Goal: Transaction & Acquisition: Purchase product/service

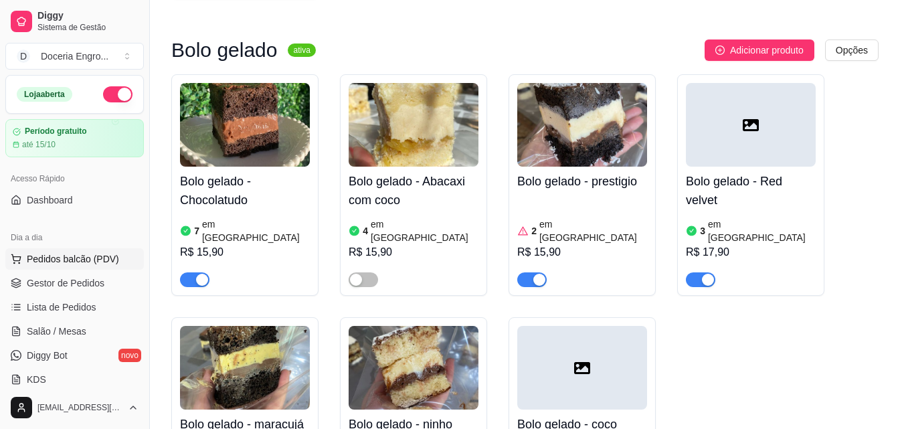
click at [85, 260] on span "Pedidos balcão (PDV)" at bounding box center [73, 258] width 92 height 13
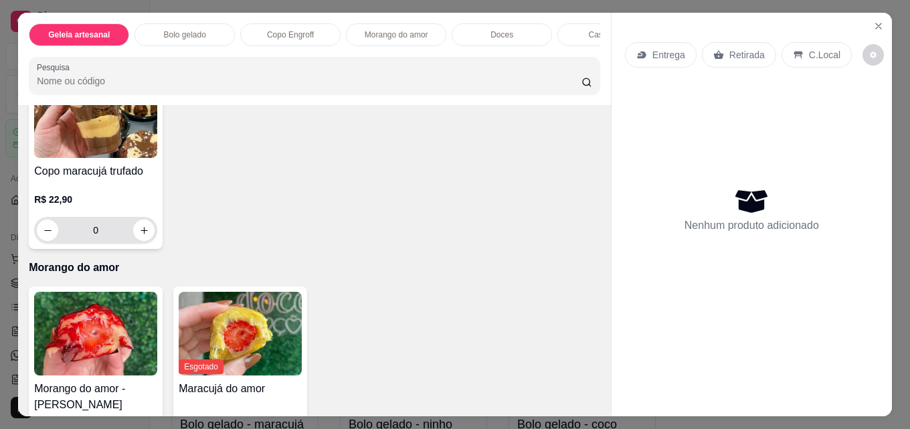
scroll to position [869, 0]
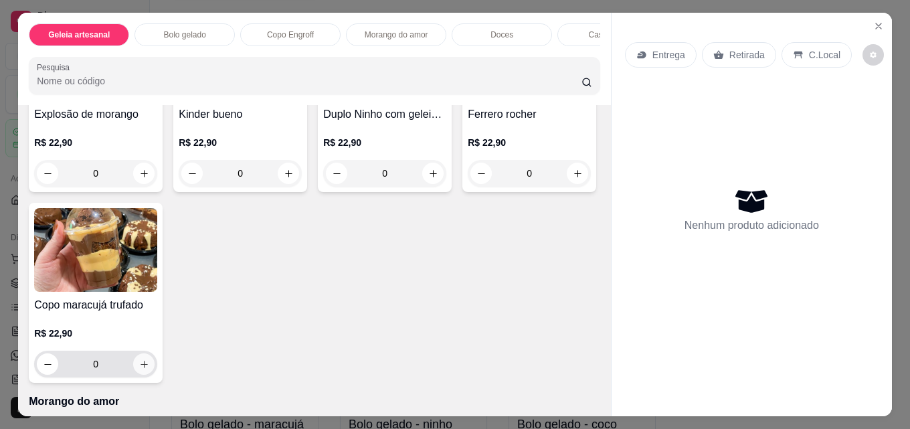
click at [149, 369] on icon "increase-product-quantity" at bounding box center [144, 364] width 10 height 10
type input "1"
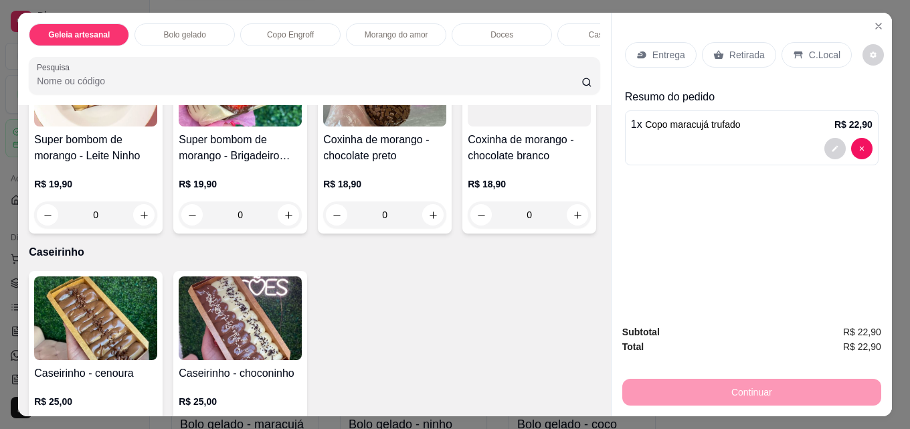
scroll to position [1538, 0]
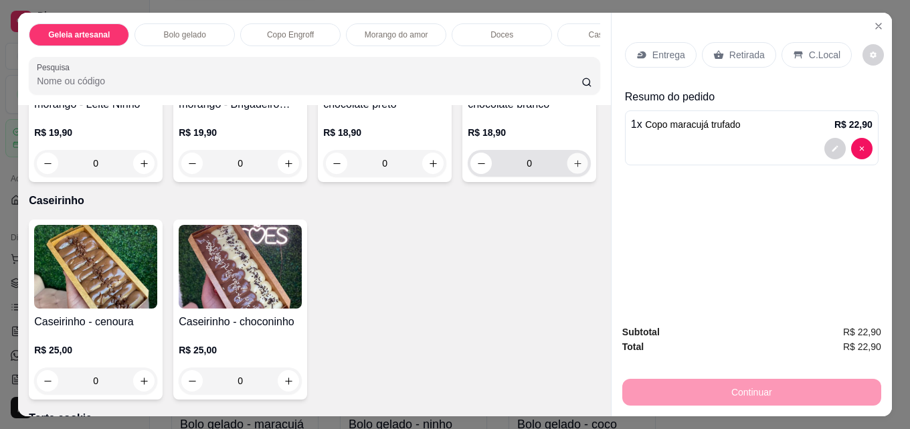
click at [567, 174] on button "increase-product-quantity" at bounding box center [577, 163] width 21 height 21
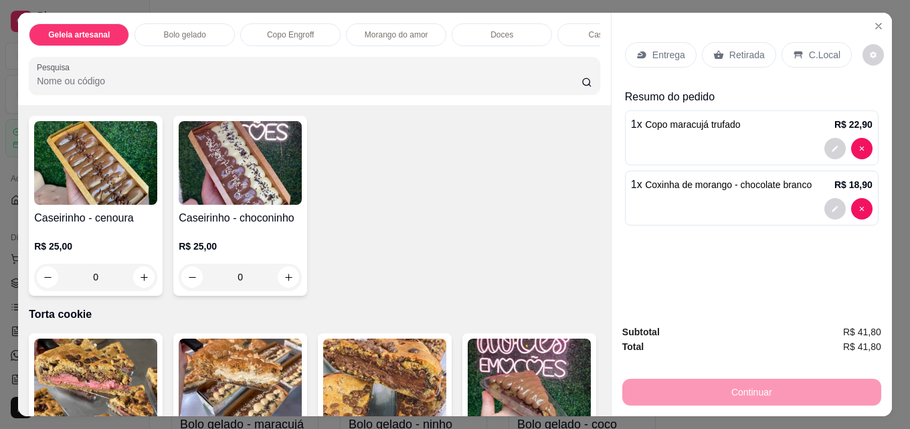
scroll to position [1605, 0]
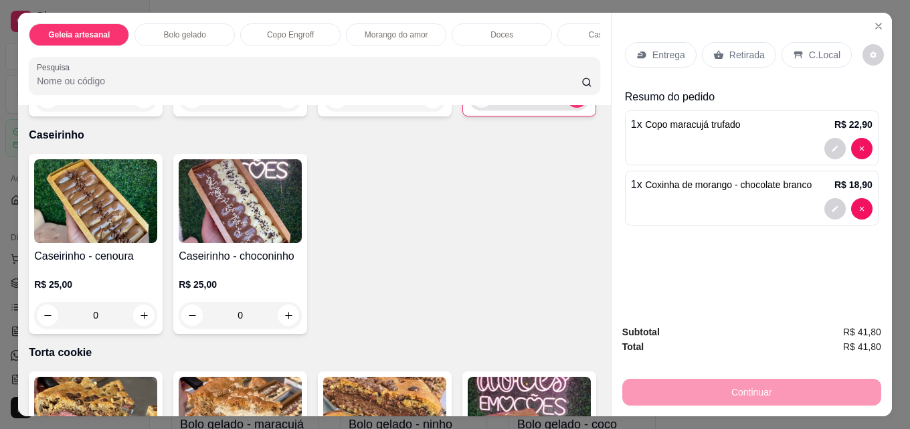
click at [477, 102] on icon "decrease-product-quantity" at bounding box center [482, 97] width 10 height 10
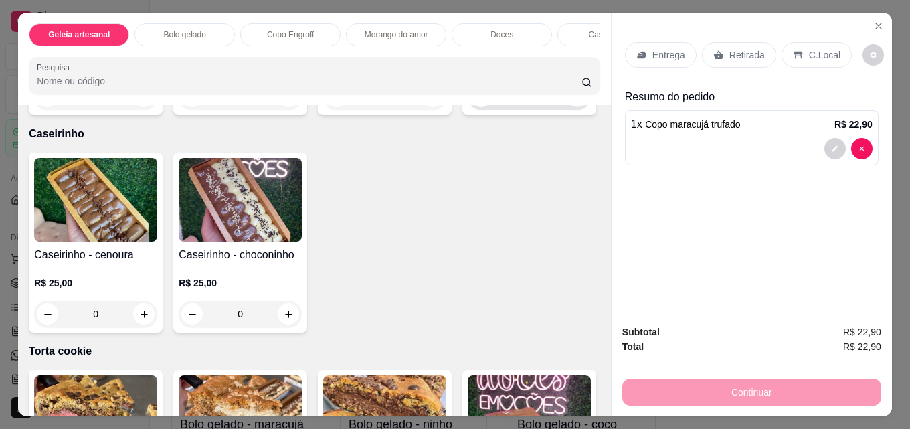
click at [573, 102] on icon "increase-product-quantity" at bounding box center [578, 97] width 10 height 10
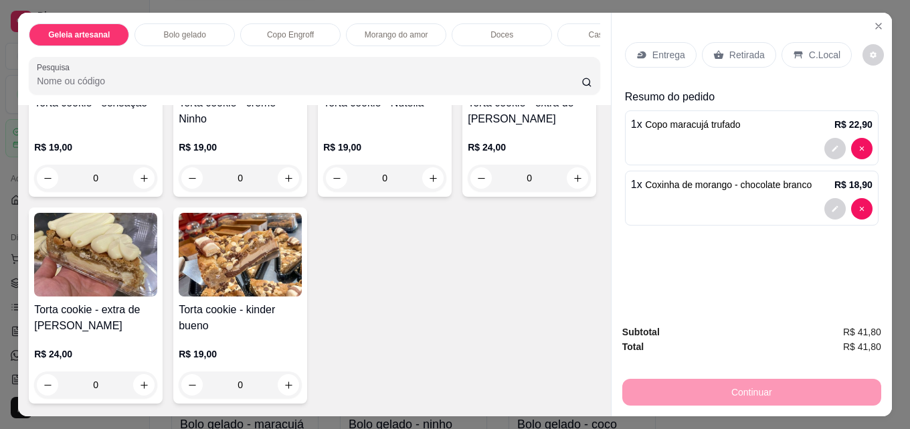
scroll to position [1672, 0]
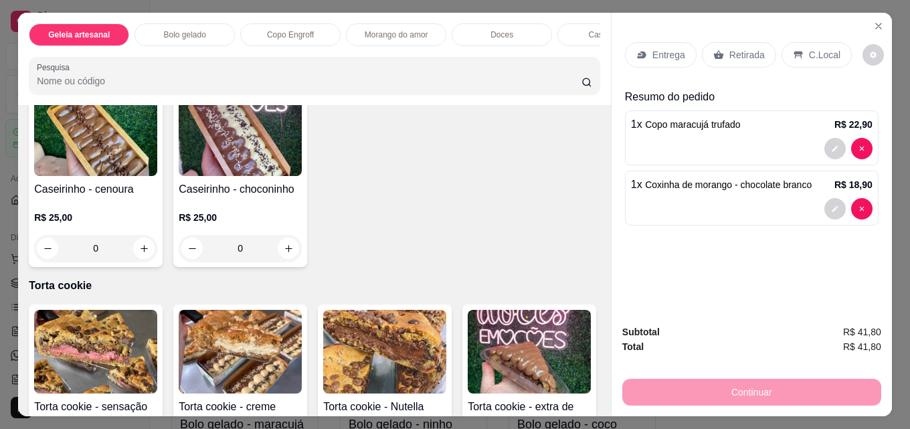
click at [477, 35] on icon "decrease-product-quantity" at bounding box center [482, 30] width 10 height 10
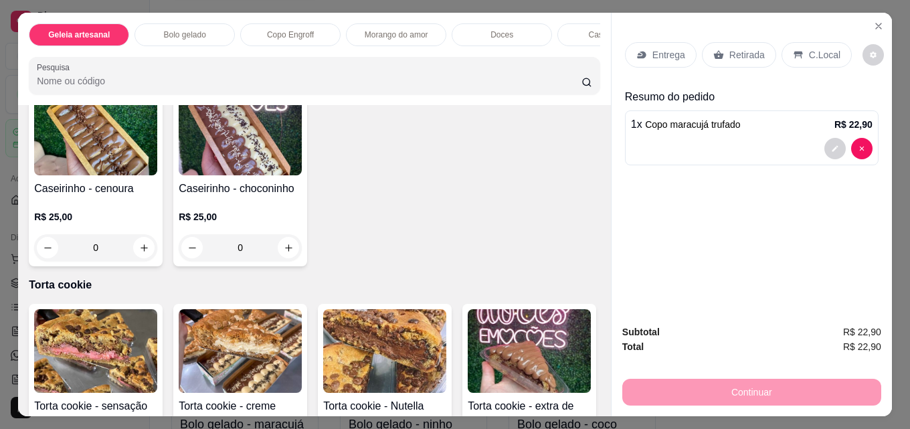
click at [573, 35] on icon "increase-product-quantity" at bounding box center [578, 30] width 10 height 10
type input "1"
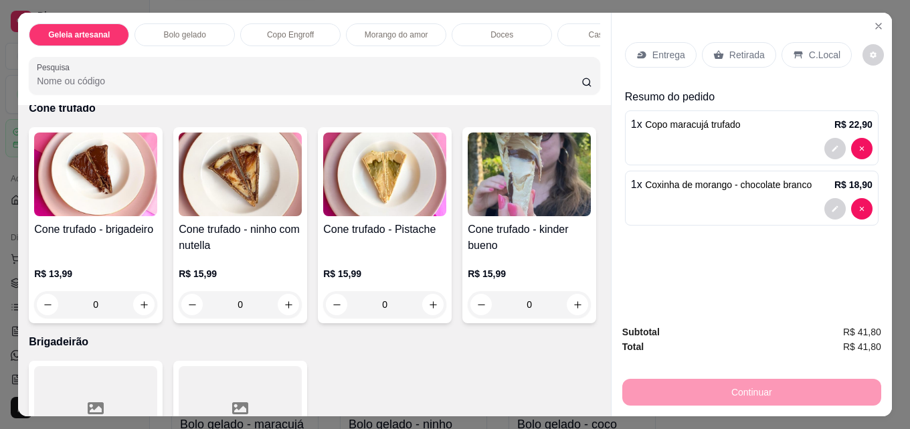
scroll to position [2742, 0]
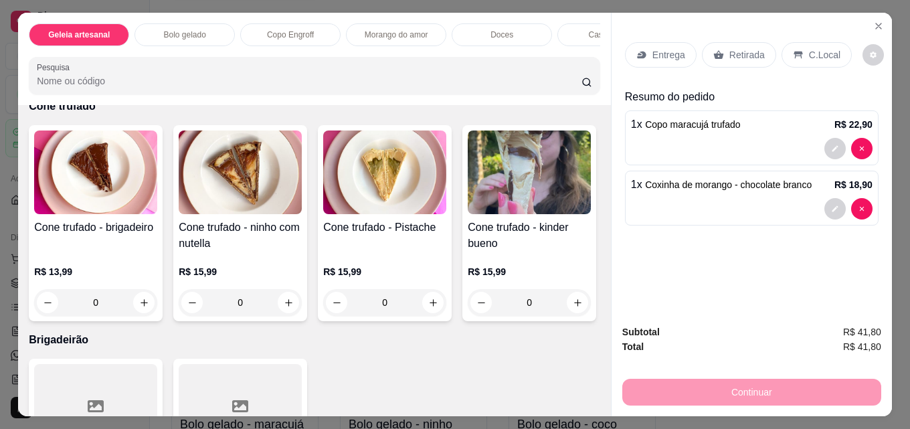
click at [141, 74] on icon "increase-product-quantity" at bounding box center [144, 69] width 10 height 10
type input "1"
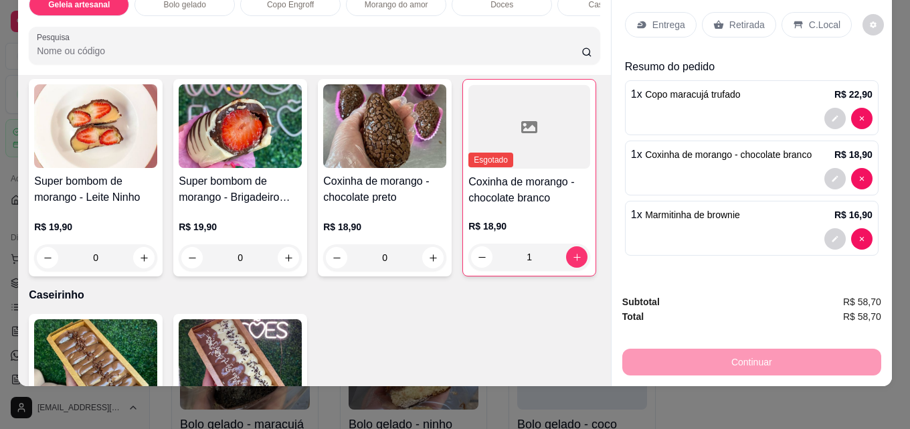
scroll to position [1392, 0]
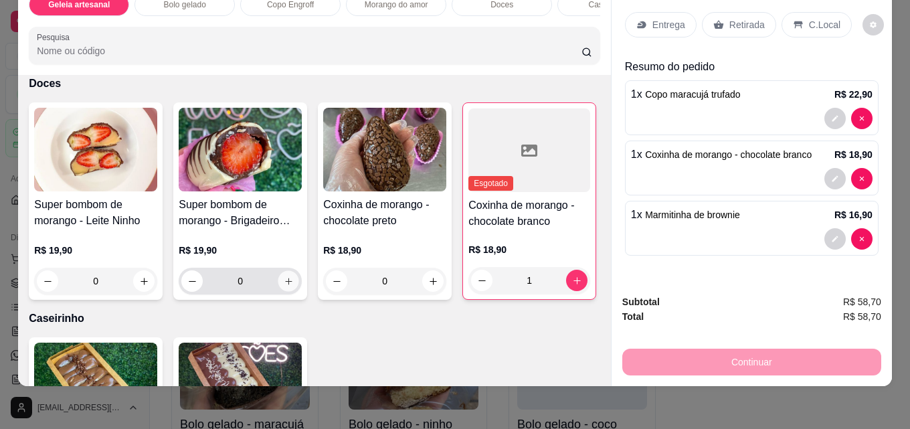
click at [284, 286] on icon "increase-product-quantity" at bounding box center [289, 281] width 10 height 10
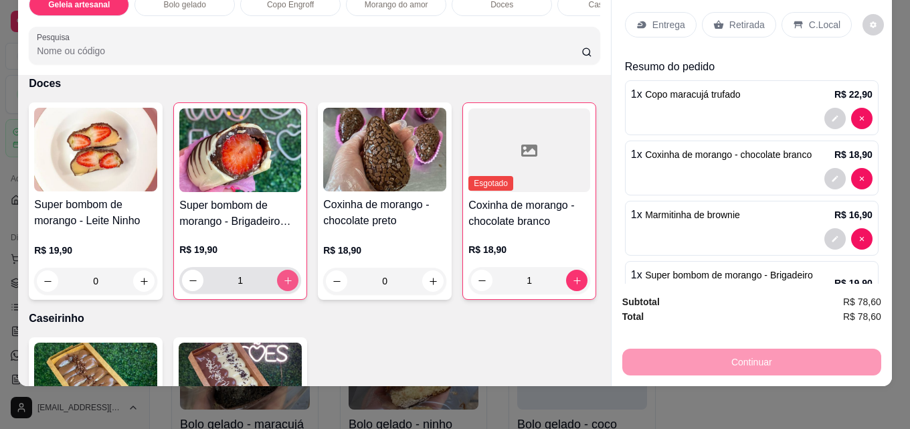
click at [284, 286] on icon "increase-product-quantity" at bounding box center [288, 281] width 10 height 10
type input "2"
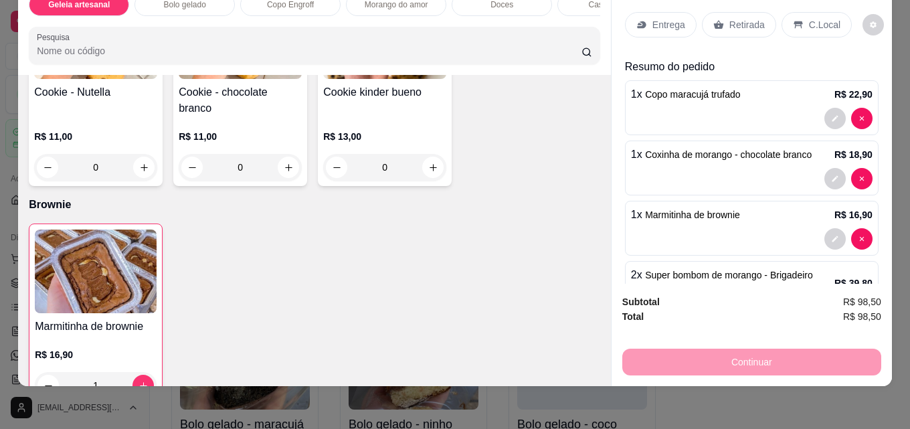
scroll to position [2475, 0]
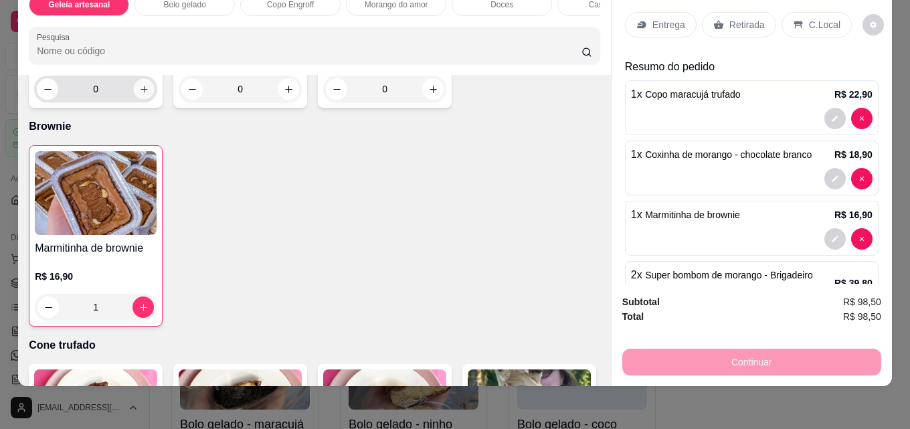
click at [139, 94] on icon "increase-product-quantity" at bounding box center [144, 89] width 10 height 10
type input "1"
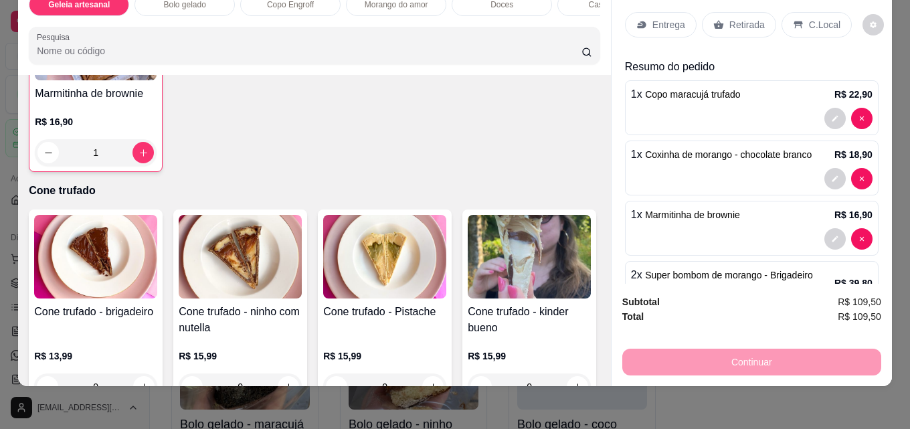
scroll to position [2542, 0]
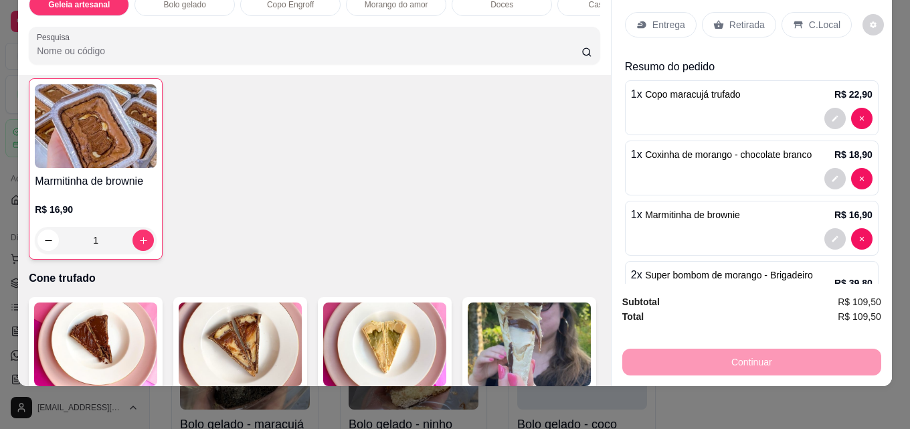
click at [431, 27] on icon "increase-product-quantity" at bounding box center [433, 22] width 10 height 10
type input "1"
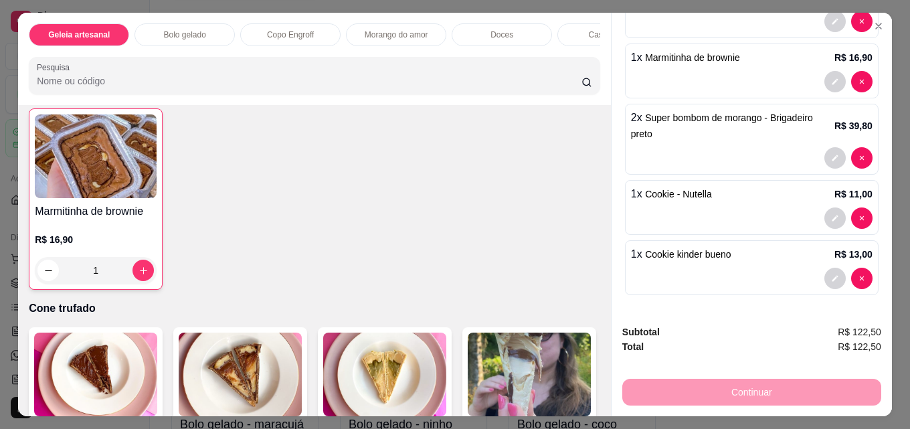
scroll to position [0, 0]
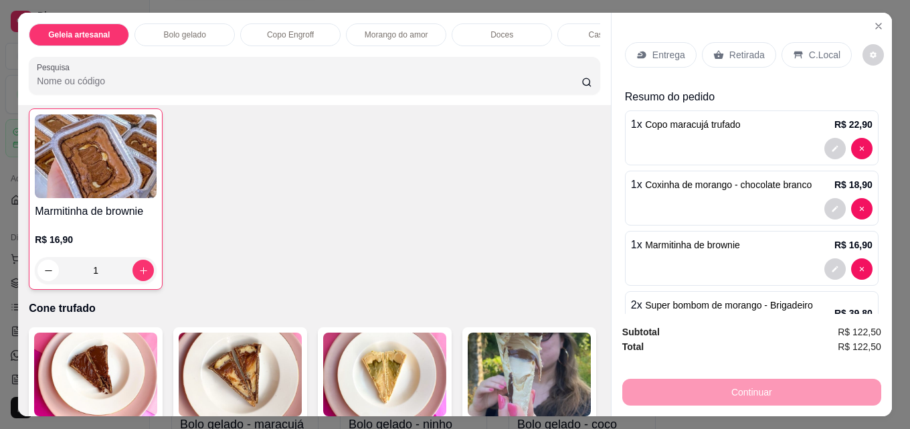
click at [750, 48] on p "Retirada" at bounding box center [746, 54] width 35 height 13
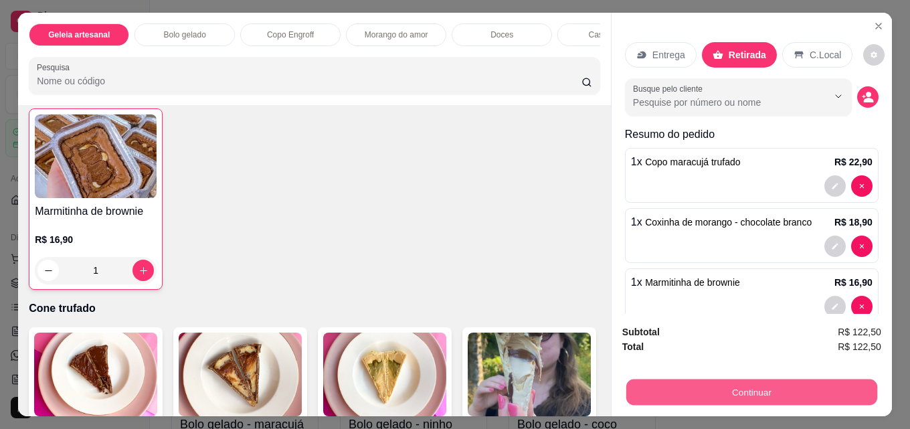
click at [766, 379] on button "Continuar" at bounding box center [751, 392] width 251 height 26
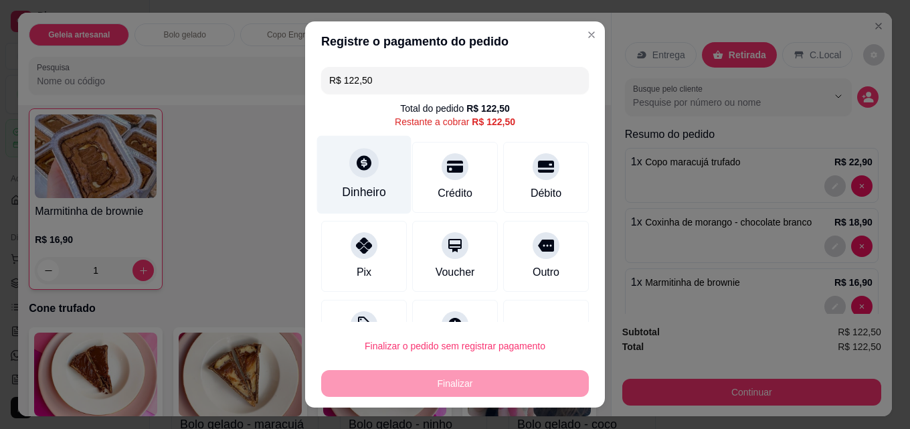
click at [361, 184] on div "Dinheiro" at bounding box center [364, 191] width 44 height 17
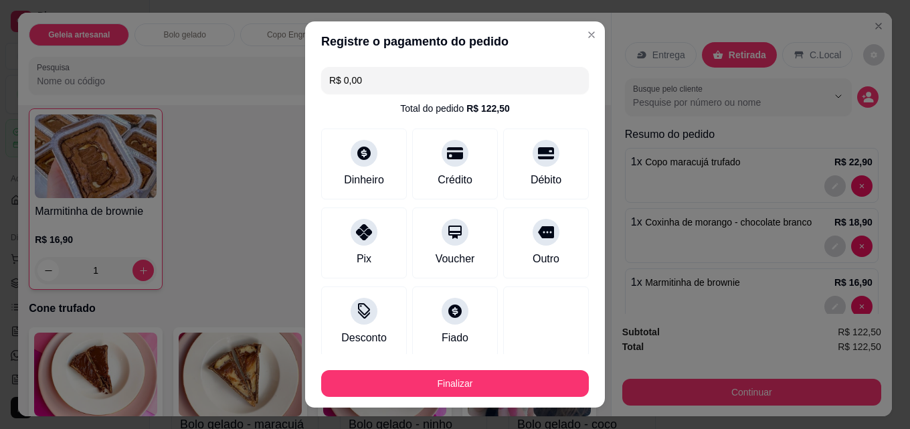
type input "R$ 0,00"
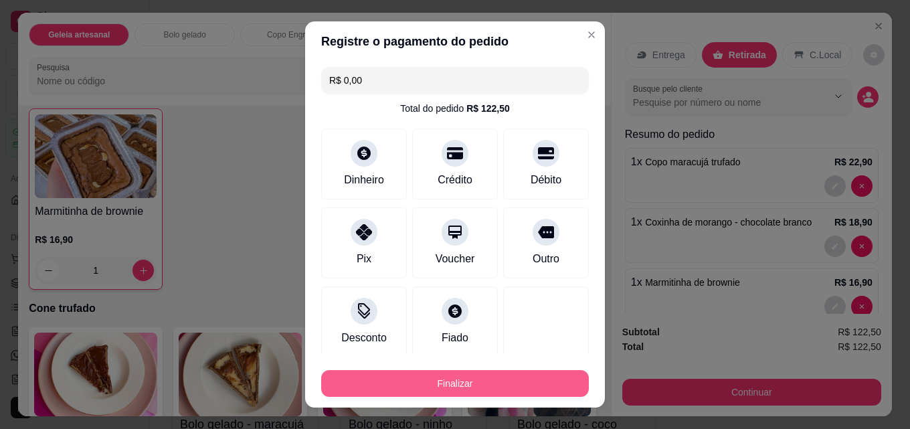
click at [506, 383] on button "Finalizar" at bounding box center [455, 383] width 268 height 27
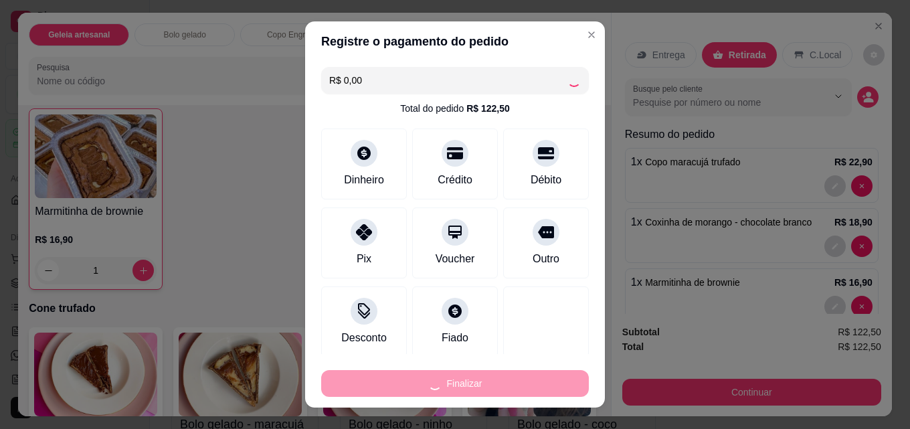
type input "0"
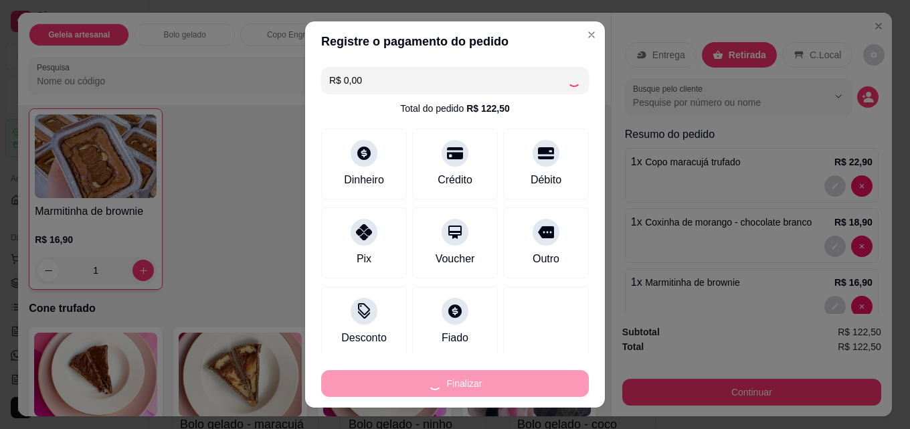
type input "0"
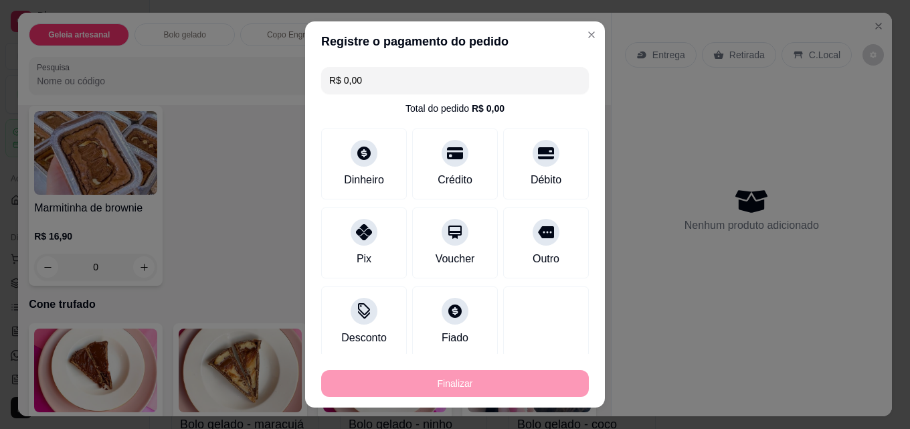
type input "-R$ 122,50"
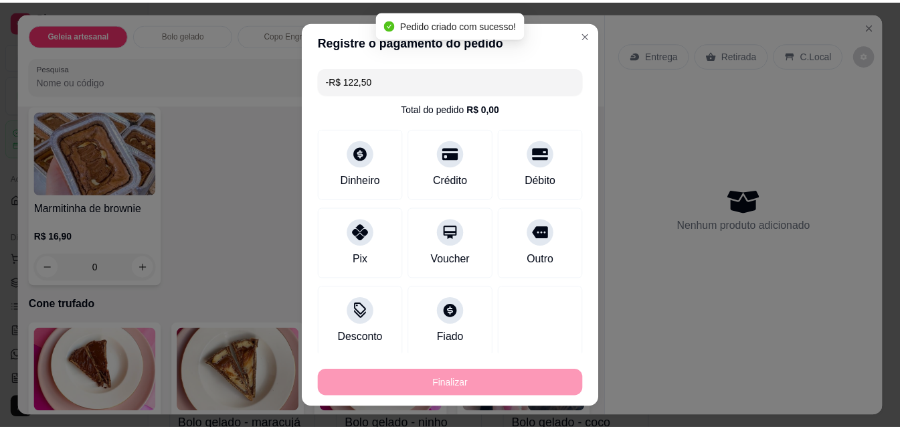
scroll to position [2538, 0]
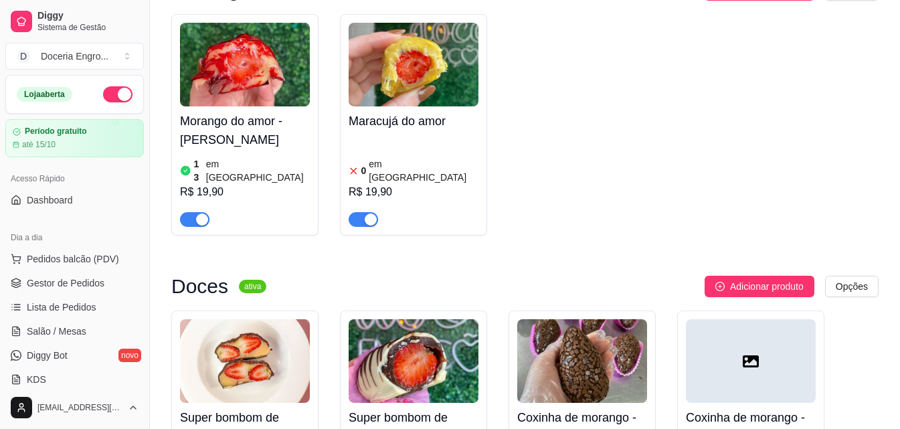
scroll to position [1477, 0]
